Goal: Information Seeking & Learning: Learn about a topic

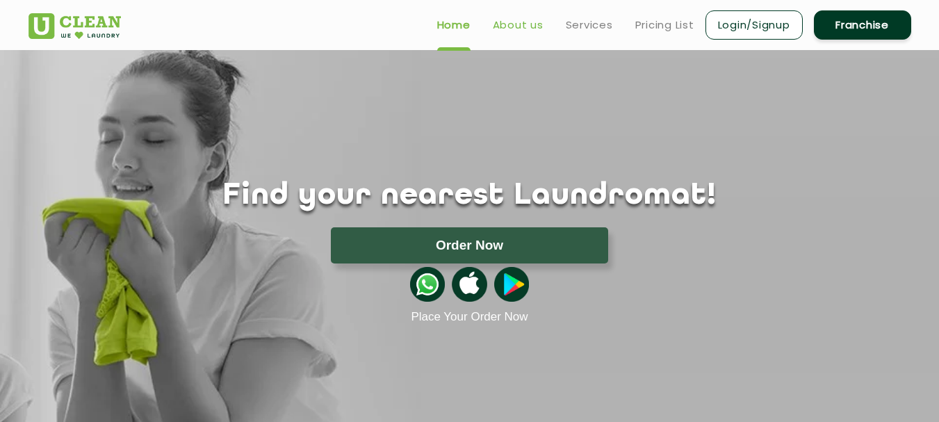
click at [501, 26] on link "About us" at bounding box center [518, 25] width 51 height 17
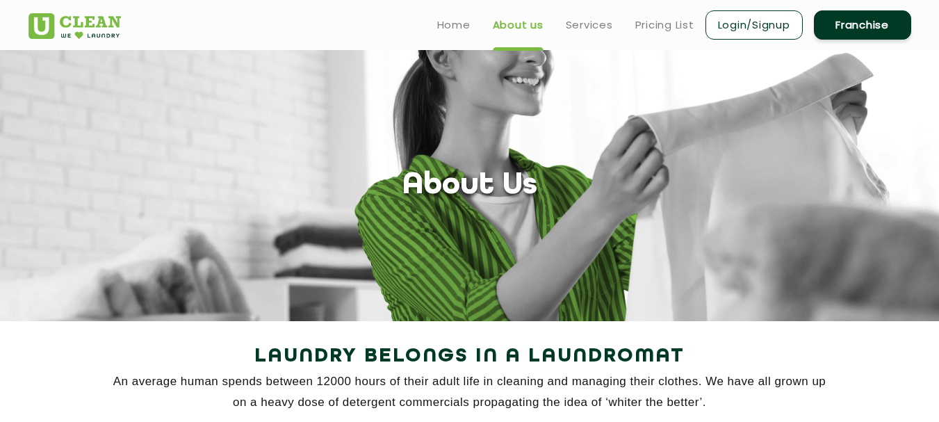
click at [521, 25] on link "About us" at bounding box center [518, 25] width 51 height 17
click at [597, 24] on link "Services" at bounding box center [589, 25] width 47 height 17
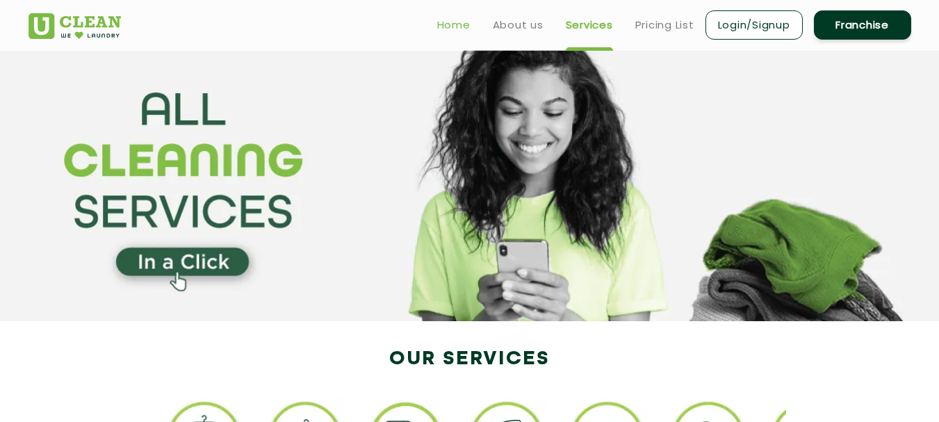
click at [448, 21] on link "Home" at bounding box center [453, 25] width 33 height 17
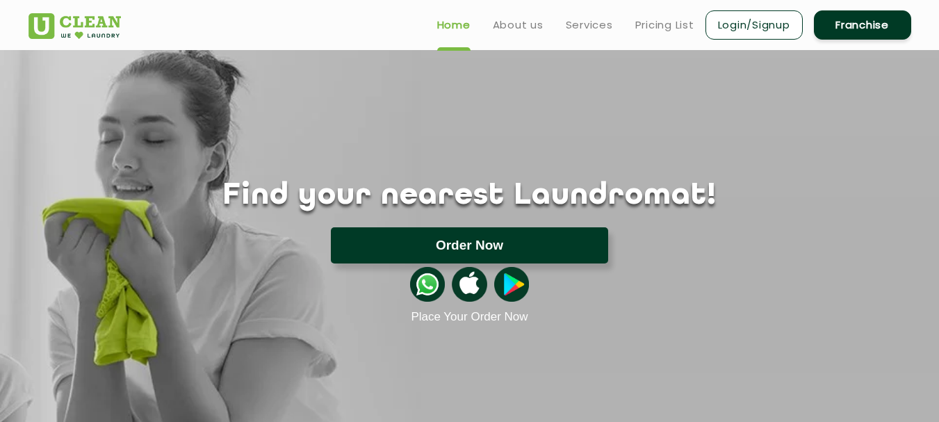
click at [544, 241] on button "Order Now" at bounding box center [469, 245] width 277 height 36
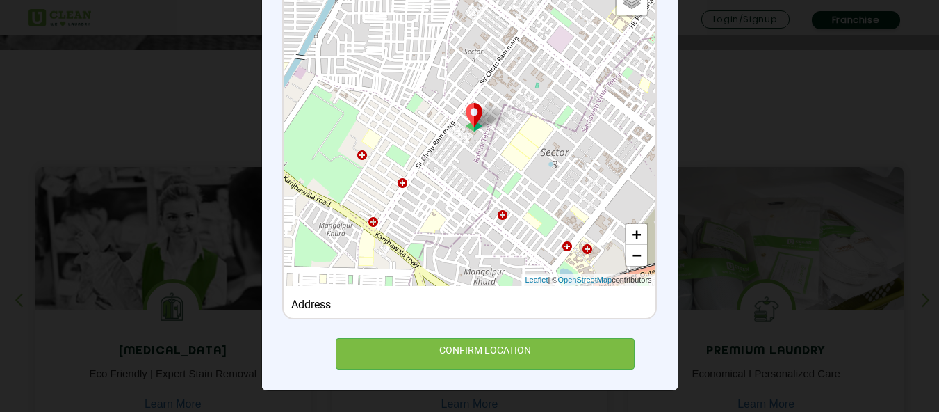
scroll to position [811, 0]
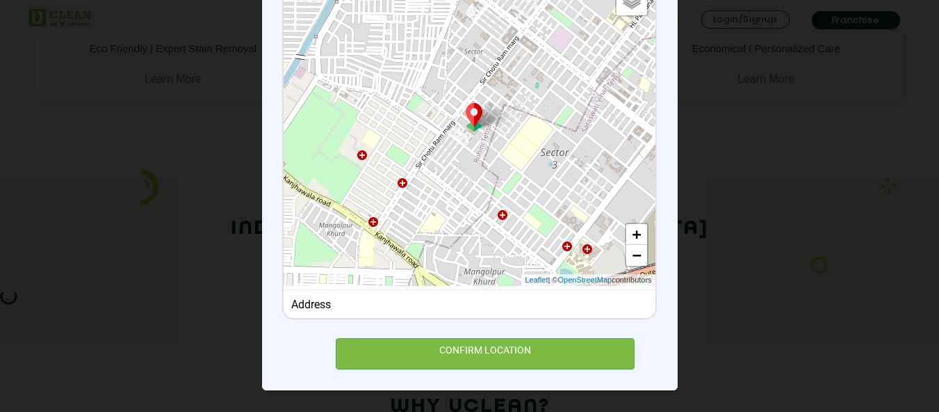
click at [702, 58] on div "× Set Delivery location Default Satellite + − Leaflet | © OpenStreetMap contrib…" at bounding box center [469, 206] width 939 height 412
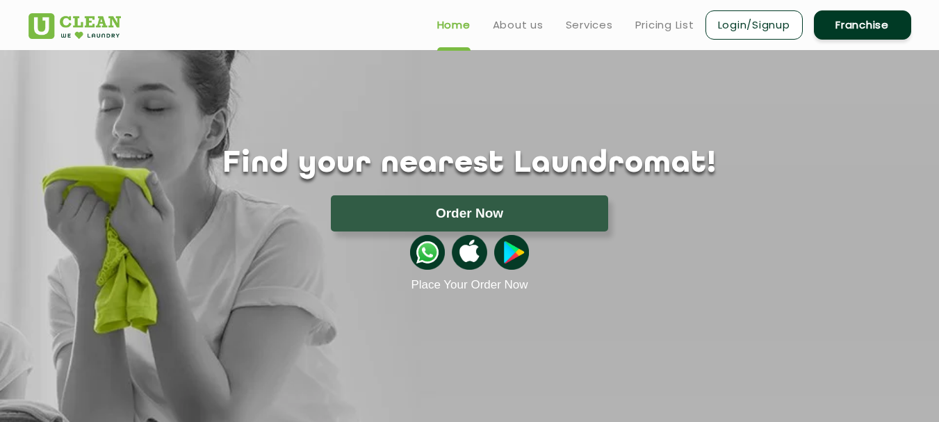
scroll to position [0, 0]
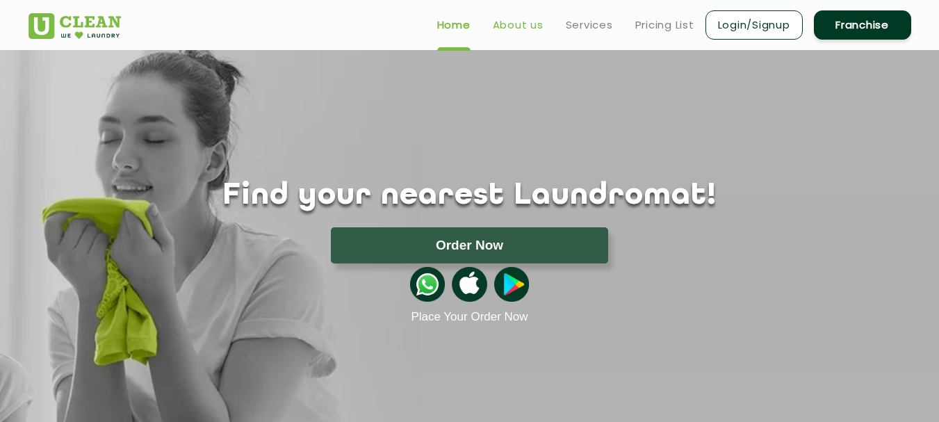
click at [518, 24] on link "About us" at bounding box center [518, 25] width 51 height 17
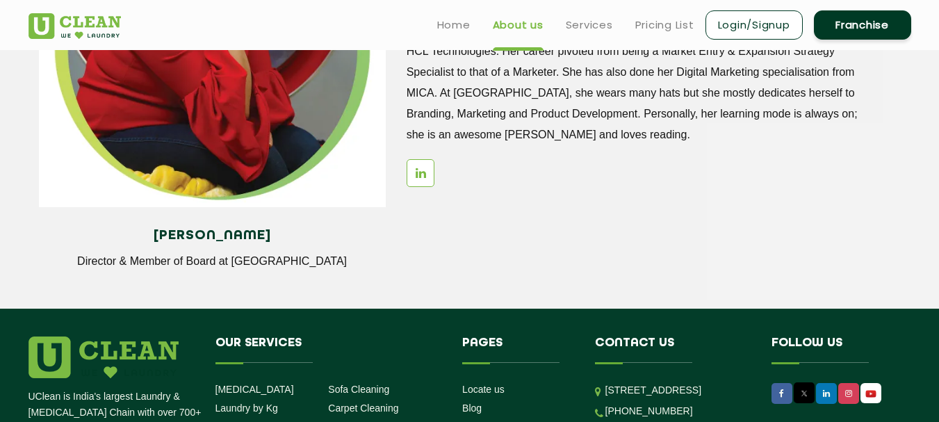
scroll to position [1553, 0]
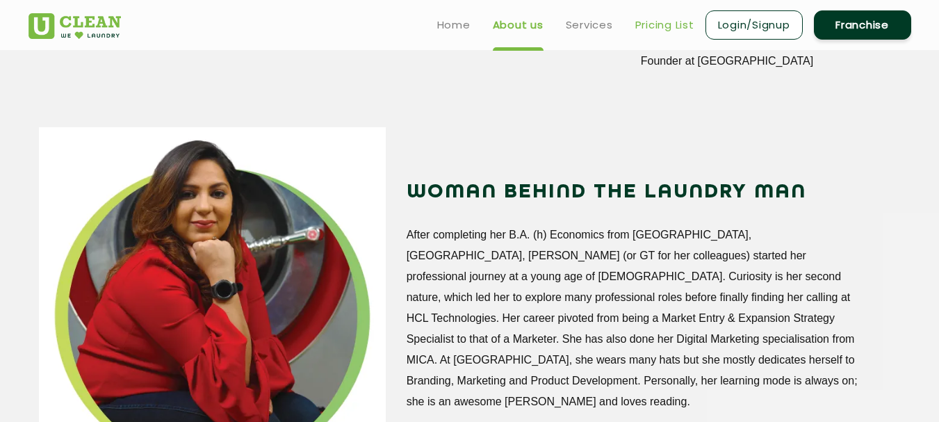
click at [663, 26] on link "Pricing List" at bounding box center [664, 25] width 59 height 17
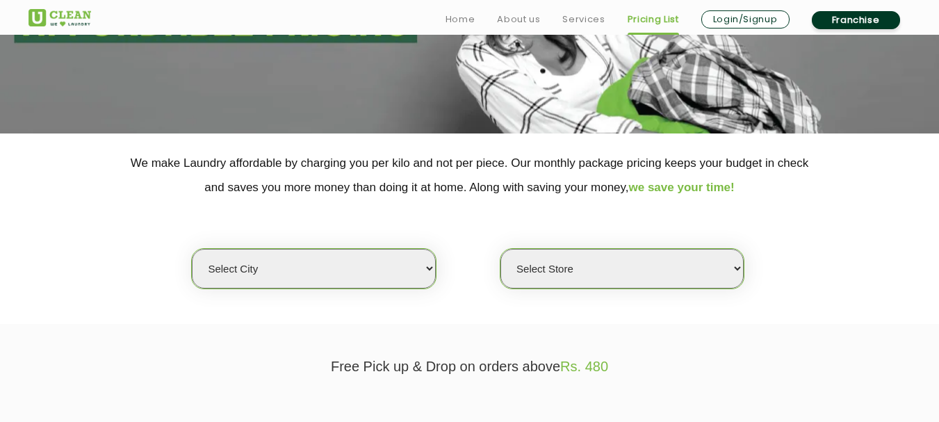
scroll to position [325, 0]
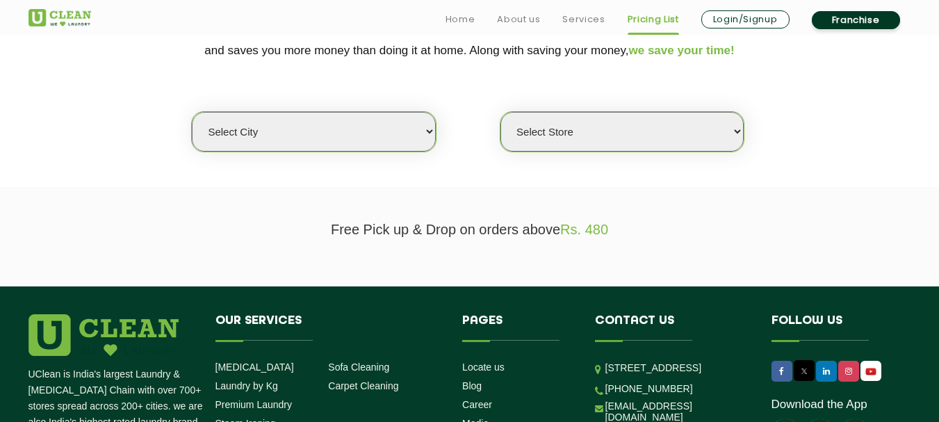
click at [420, 128] on select "Select city [GEOGRAPHIC_DATA] [GEOGRAPHIC_DATA] [GEOGRAPHIC_DATA] [GEOGRAPHIC_D…" at bounding box center [313, 132] width 243 height 40
click at [292, 133] on select "Select city [GEOGRAPHIC_DATA] [GEOGRAPHIC_DATA] [GEOGRAPHIC_DATA] [GEOGRAPHIC_D…" at bounding box center [313, 132] width 243 height 40
select select "124"
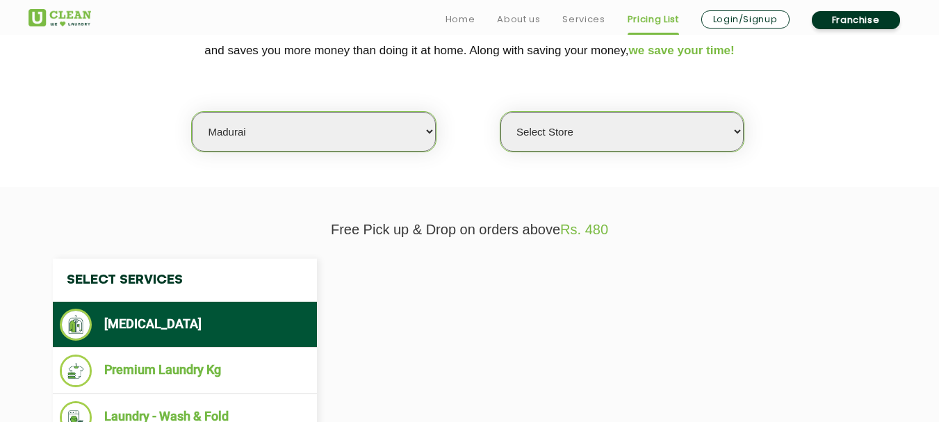
select select "0"
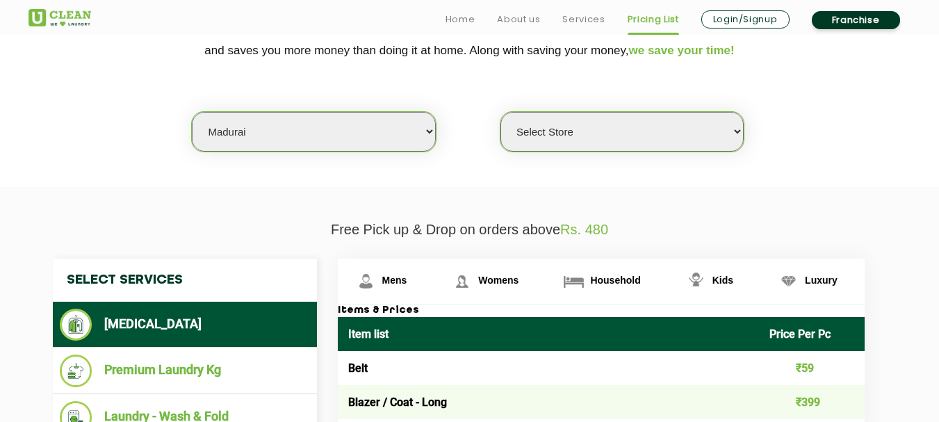
select select "125"
select select "0"
click at [292, 133] on select "Select city [GEOGRAPHIC_DATA] [GEOGRAPHIC_DATA] [GEOGRAPHIC_DATA] [GEOGRAPHIC_D…" at bounding box center [313, 132] width 243 height 40
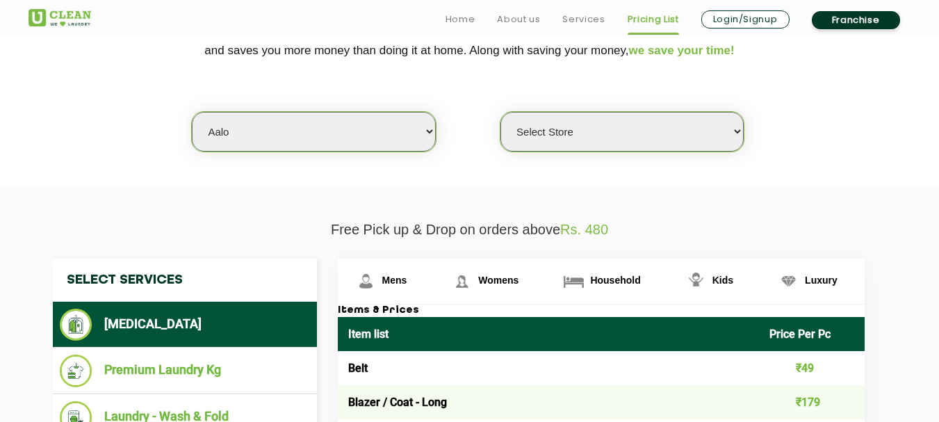
select select "151"
click at [308, 120] on select "Select city [GEOGRAPHIC_DATA] [GEOGRAPHIC_DATA] [GEOGRAPHIC_DATA] [GEOGRAPHIC_D…" at bounding box center [313, 132] width 243 height 40
click at [582, 136] on select "Select Store UClean Sekmai UClean Imphal" at bounding box center [622, 132] width 243 height 40
select select "449"
click at [501, 112] on select "Select Store UClean Sekmai UClean Imphal" at bounding box center [622, 132] width 243 height 40
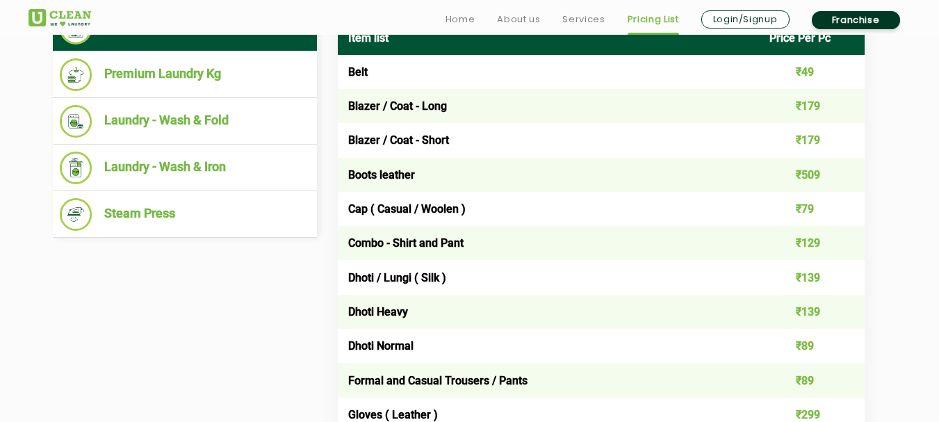
scroll to position [649, 0]
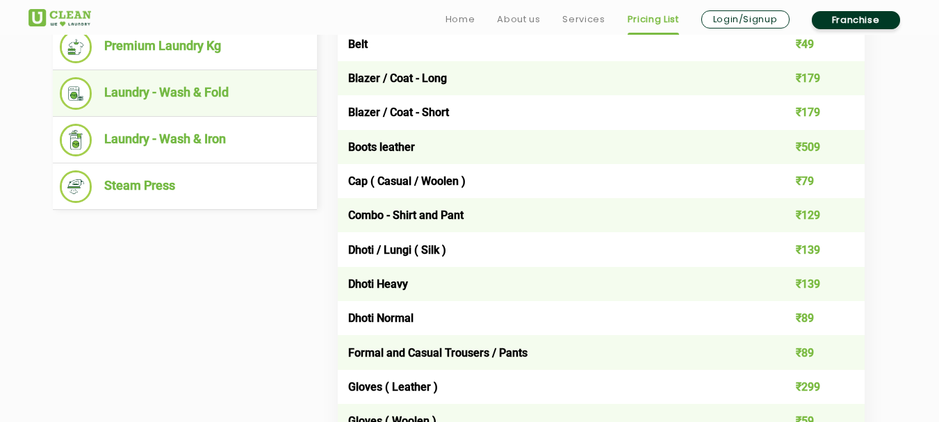
click at [196, 97] on li "Laundry - Wash & Fold" at bounding box center [185, 93] width 250 height 33
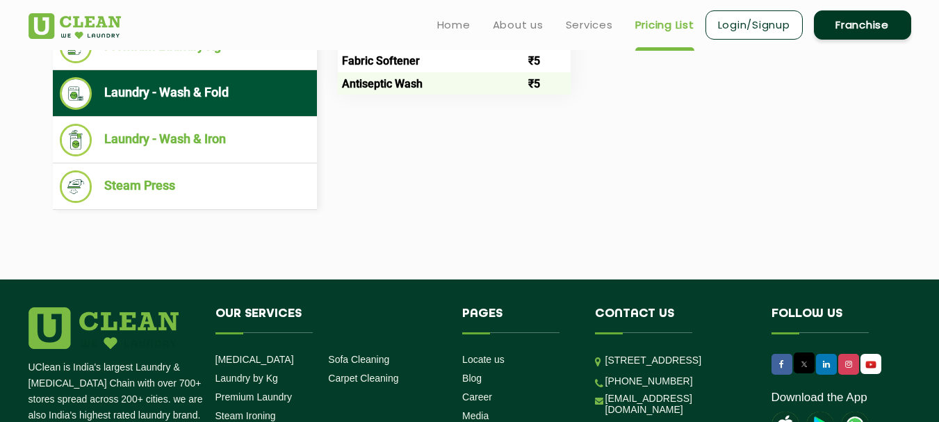
scroll to position [487, 0]
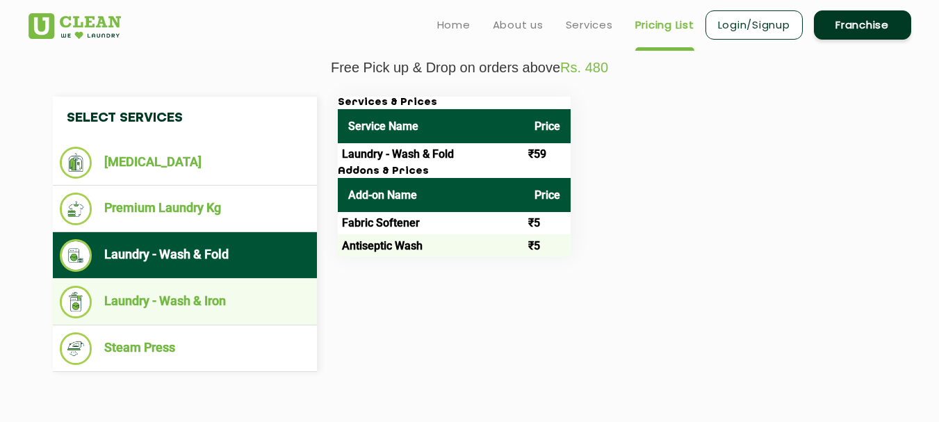
click at [209, 298] on li "Laundry - Wash & Iron" at bounding box center [185, 302] width 250 height 33
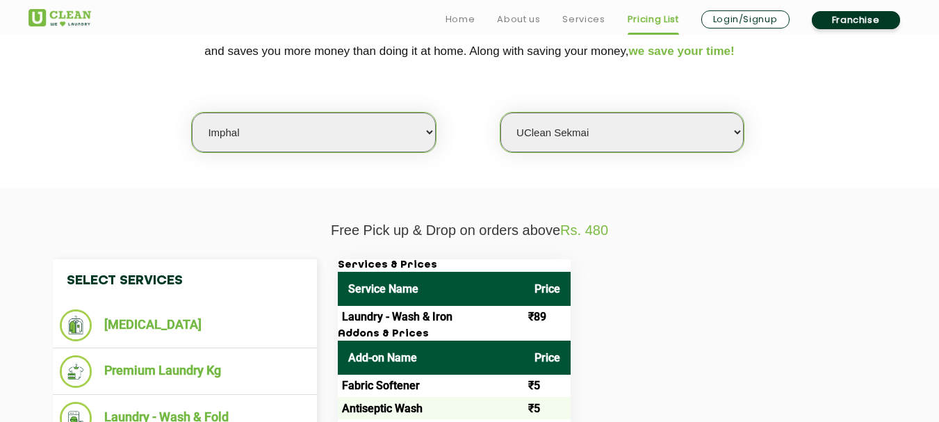
scroll to position [325, 0]
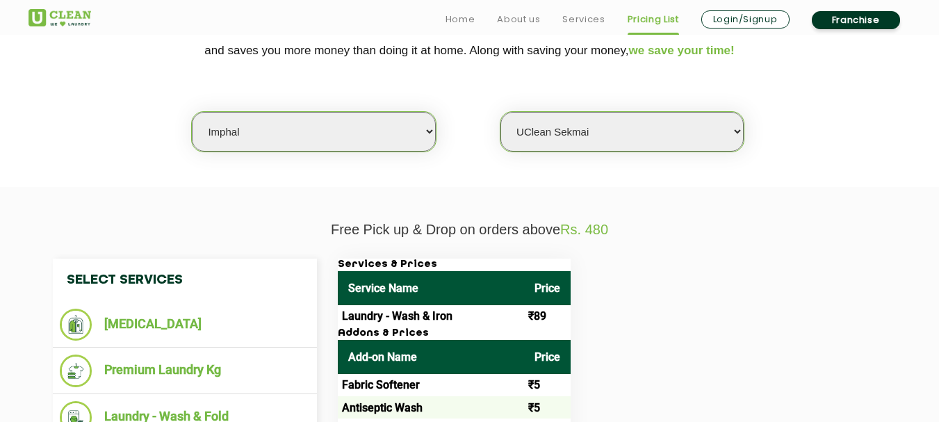
click at [735, 129] on select "Select Store UClean Sekmai UClean Imphal" at bounding box center [622, 132] width 243 height 40
